Goal: Navigation & Orientation: Find specific page/section

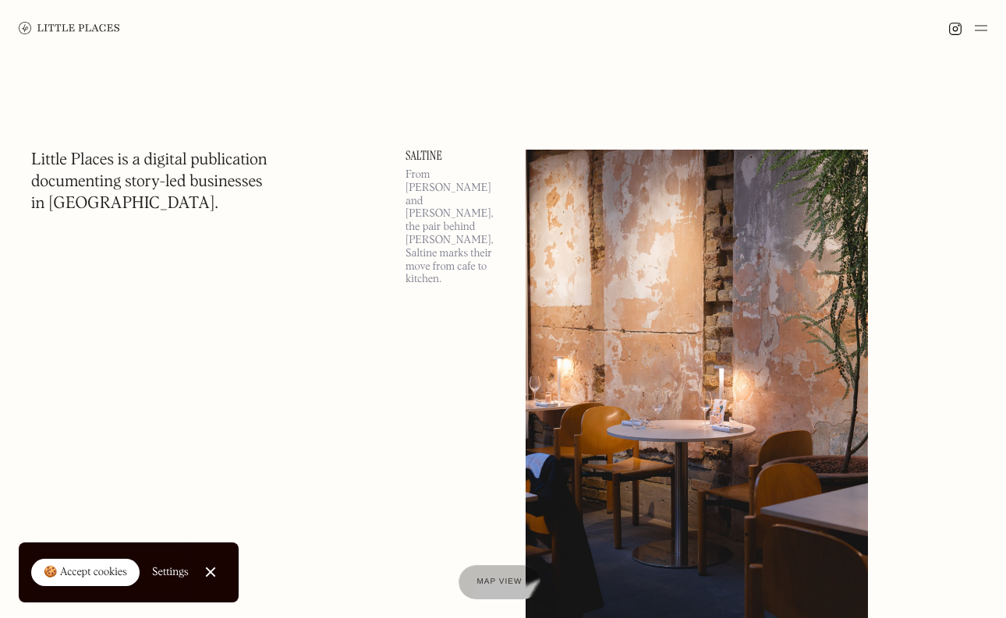
click at [983, 34] on img at bounding box center [981, 28] width 12 height 19
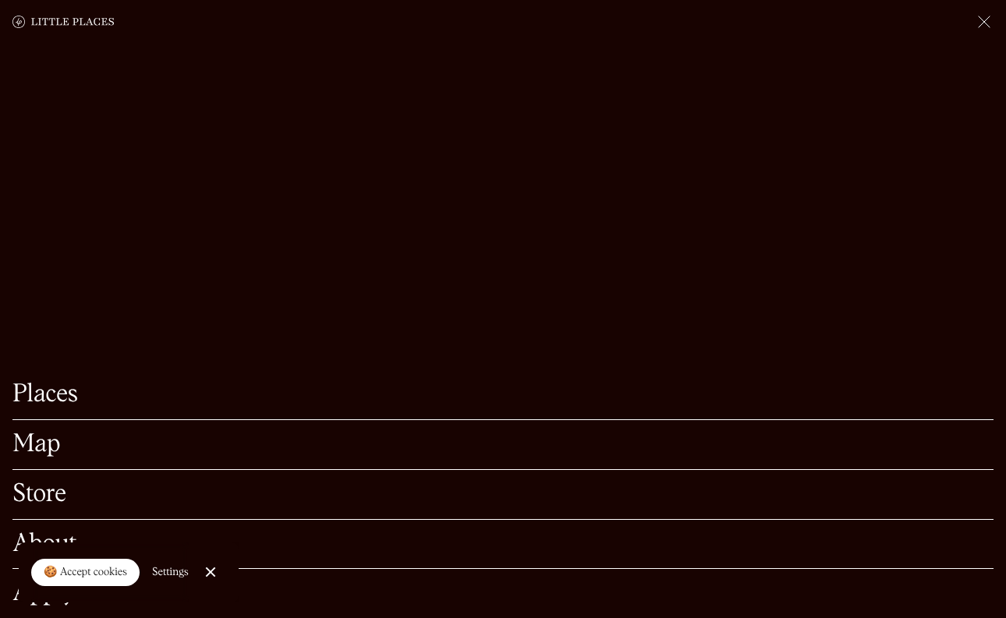
click at [212, 574] on div at bounding box center [210, 573] width 10 height 10
click at [65, 383] on link "Places" at bounding box center [502, 395] width 981 height 24
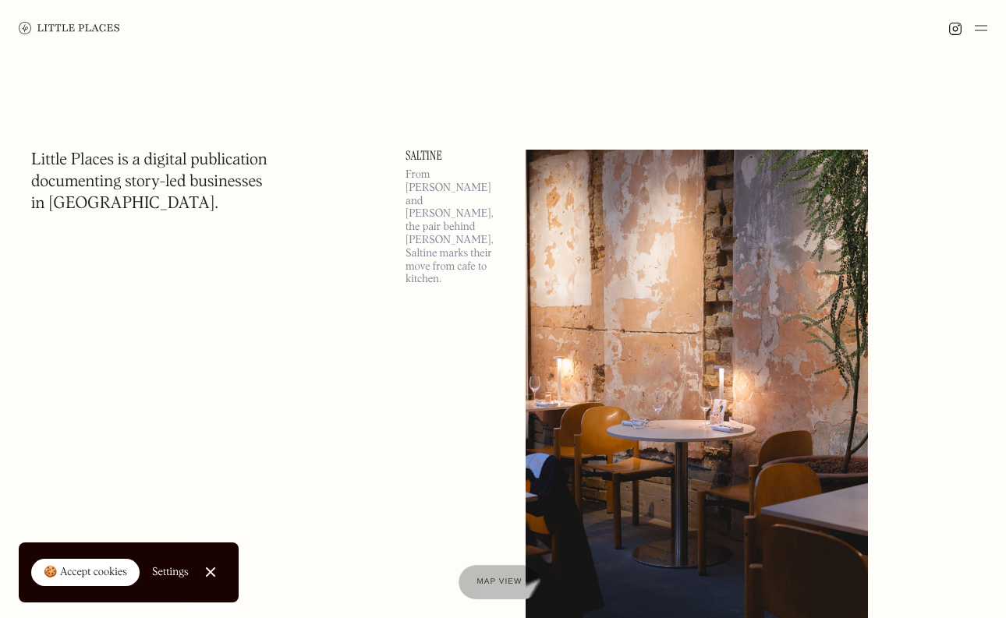
click at [979, 28] on img at bounding box center [981, 28] width 12 height 19
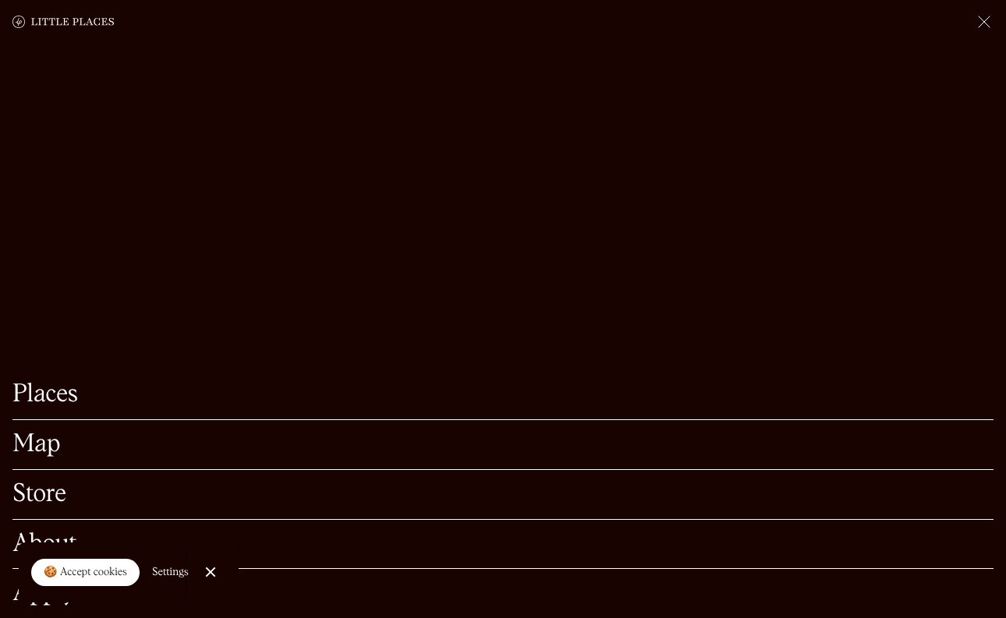
click at [44, 483] on link "Store" at bounding box center [502, 495] width 981 height 24
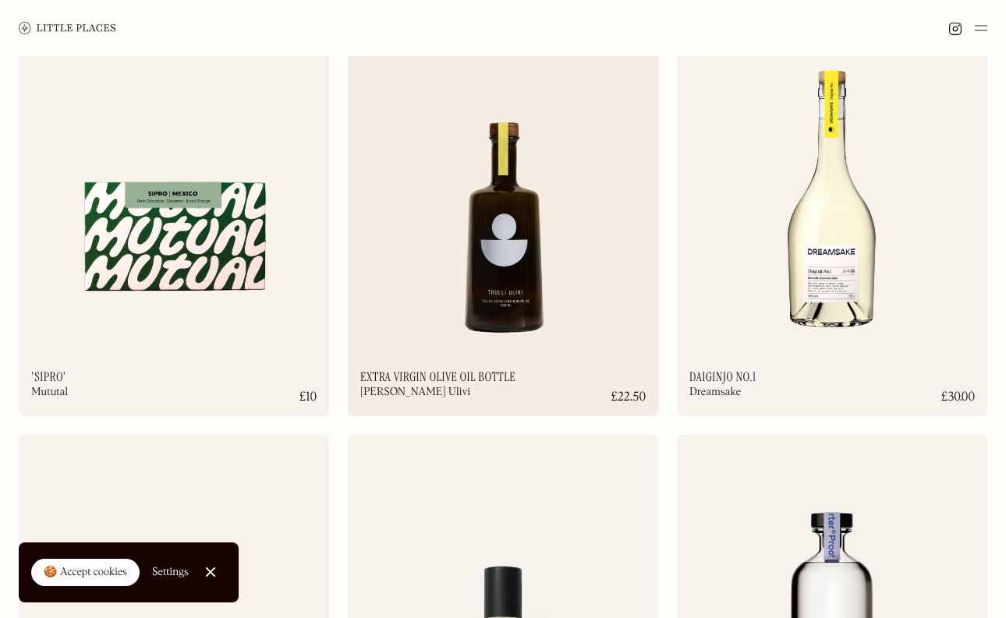
scroll to position [1340, 0]
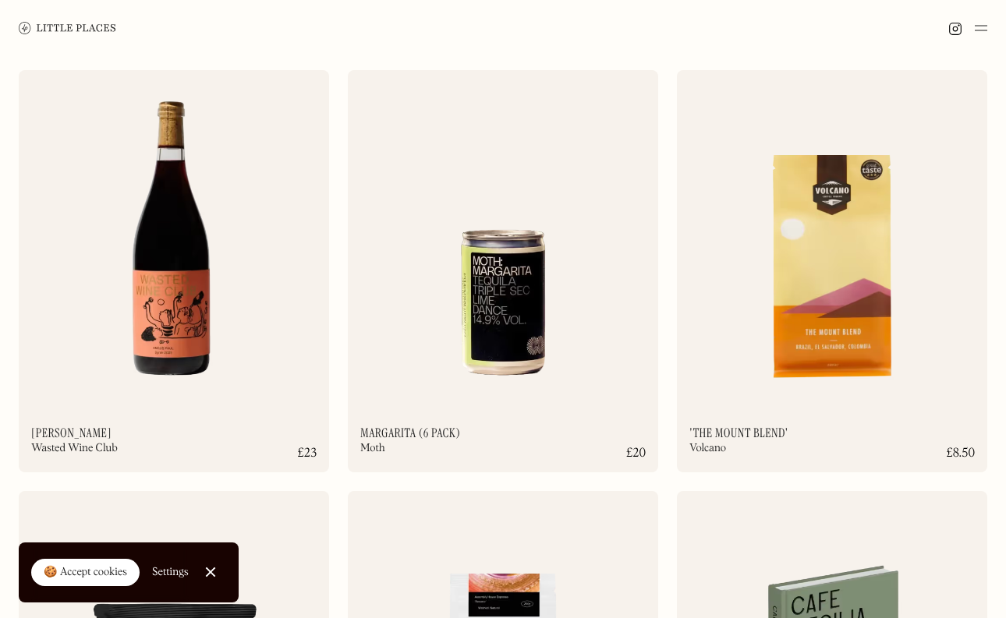
click at [975, 24] on img at bounding box center [981, 28] width 12 height 19
